Goal: Information Seeking & Learning: Learn about a topic

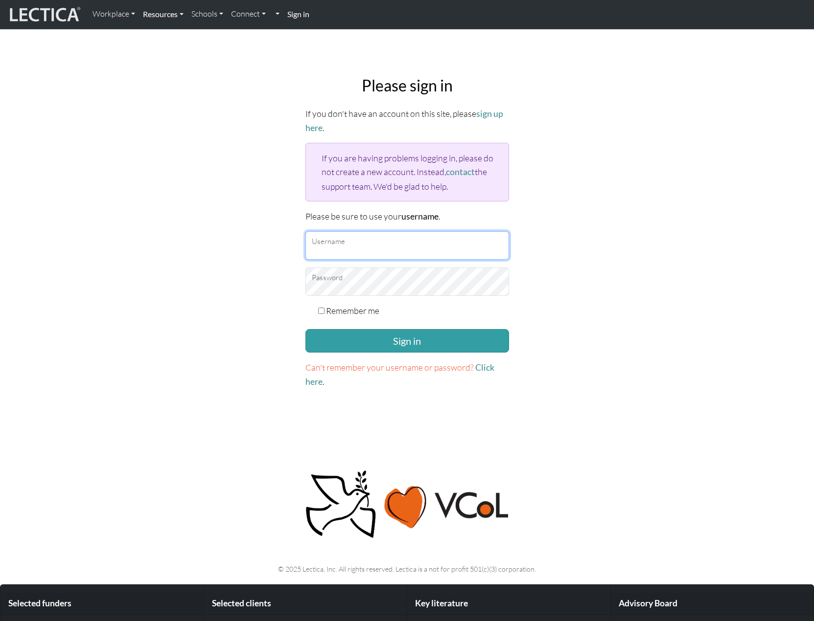
type input "snuffleumpagus"
click at [157, 9] on link "Resources" at bounding box center [163, 14] width 48 height 21
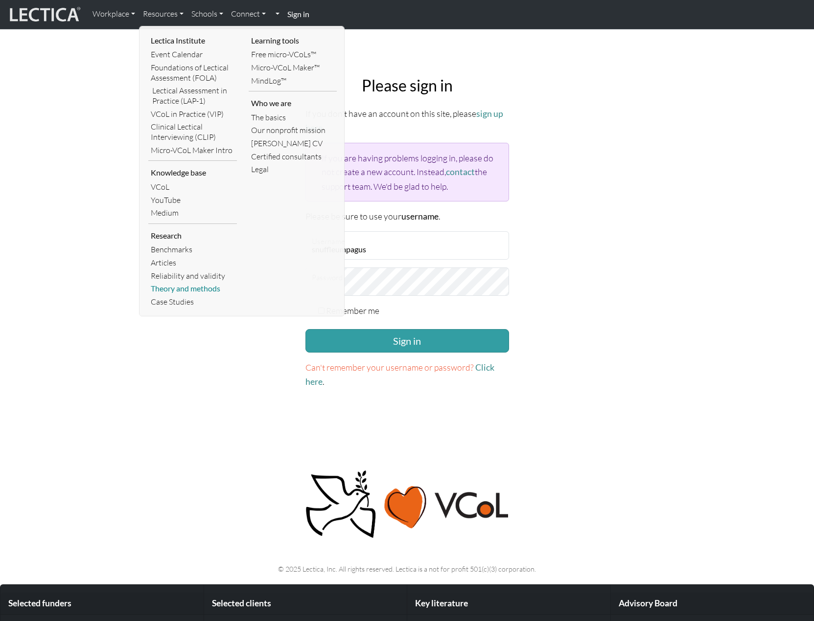
click at [177, 287] on link "Theory and methods" at bounding box center [192, 288] width 89 height 13
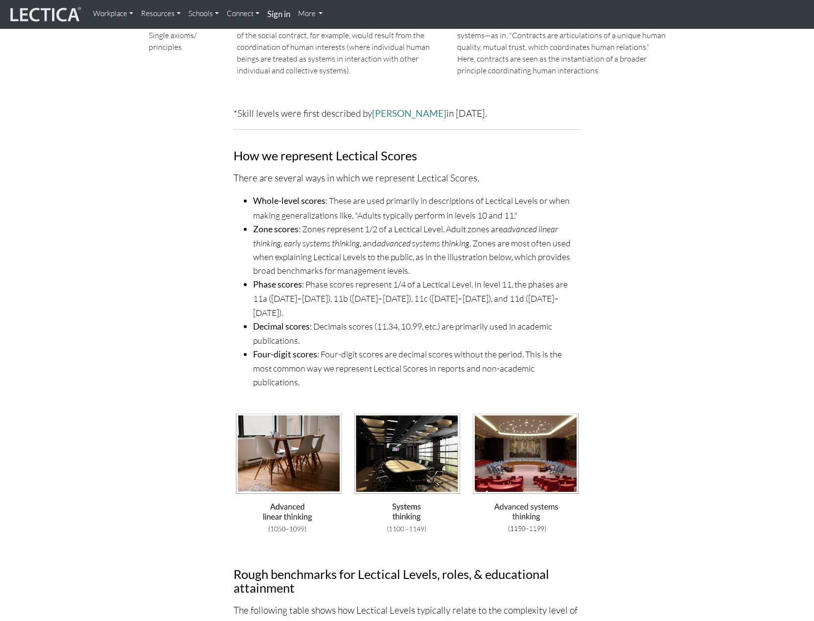
scroll to position [2587, 0]
